Goal: Task Accomplishment & Management: Manage account settings

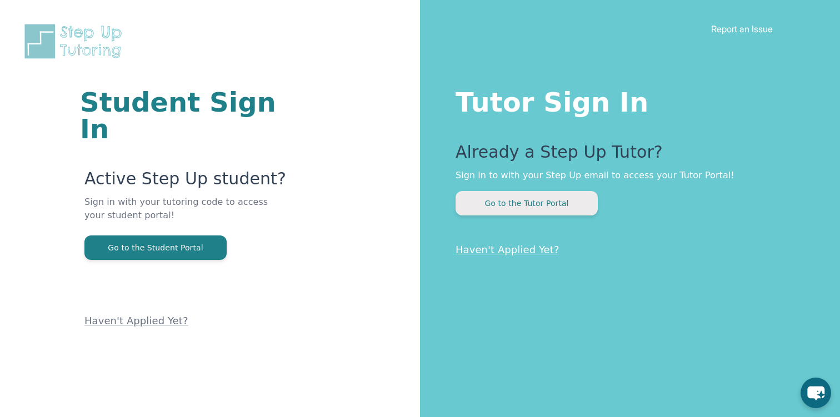
click at [475, 201] on button "Go to the Tutor Portal" at bounding box center [526, 203] width 142 height 24
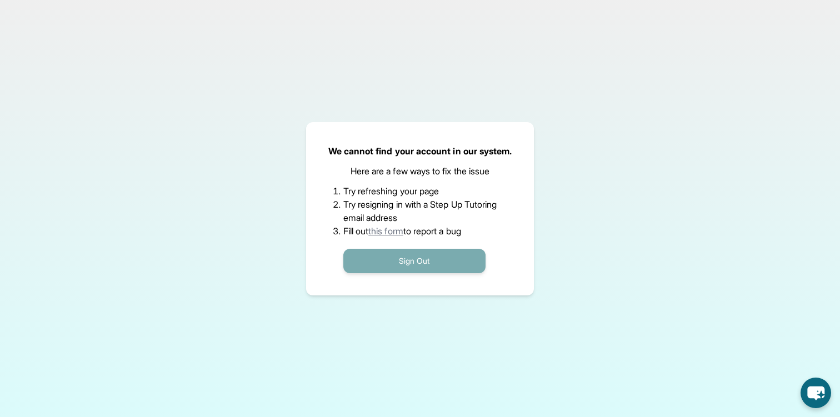
click at [383, 265] on button "Sign Out" at bounding box center [414, 261] width 142 height 24
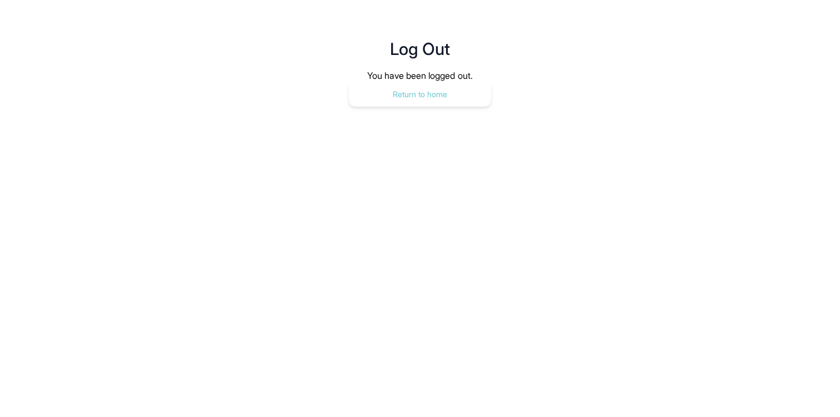
click at [380, 91] on button "Return to home" at bounding box center [420, 94] width 142 height 24
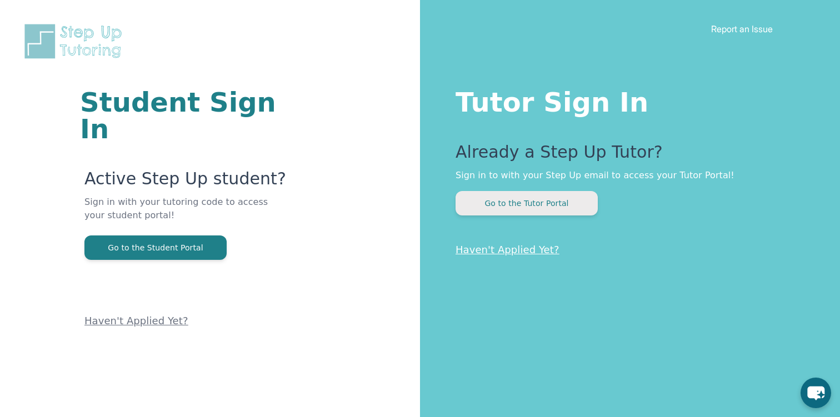
click at [509, 209] on button "Go to the Tutor Portal" at bounding box center [526, 203] width 142 height 24
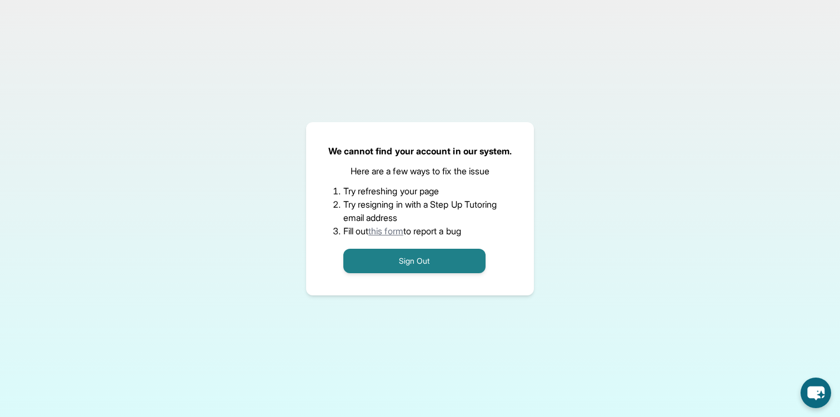
click at [380, 223] on li "Try resigning in with a Step Up Tutoring email address" at bounding box center [420, 211] width 154 height 27
click at [380, 232] on link "this form" at bounding box center [385, 230] width 35 height 11
click at [804, 0] on div "We cannot find your account in our system. Here are a few ways to fix the issue…" at bounding box center [420, 208] width 840 height 417
